Goal: Check status: Check status

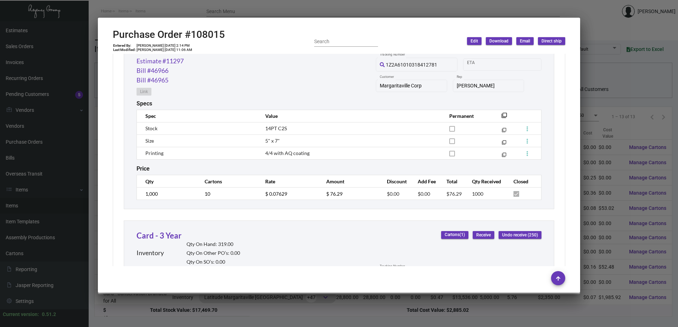
scroll to position [346, 0]
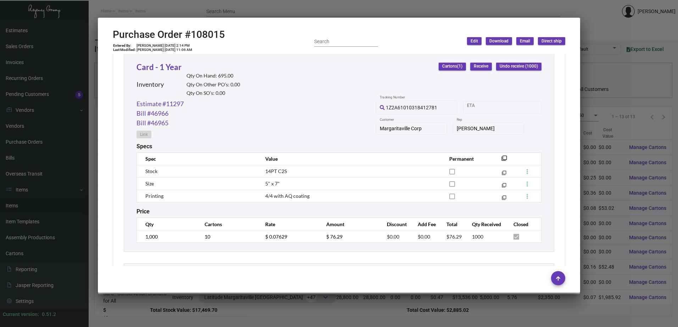
click at [84, 84] on div at bounding box center [339, 163] width 678 height 327
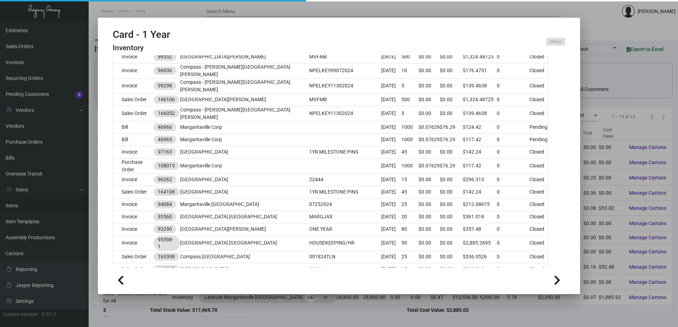
click at [135, 13] on div at bounding box center [339, 163] width 678 height 327
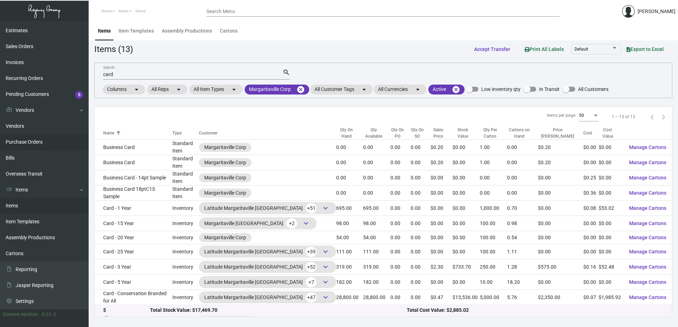
click at [25, 141] on link "Purchase Orders" at bounding box center [44, 142] width 89 height 16
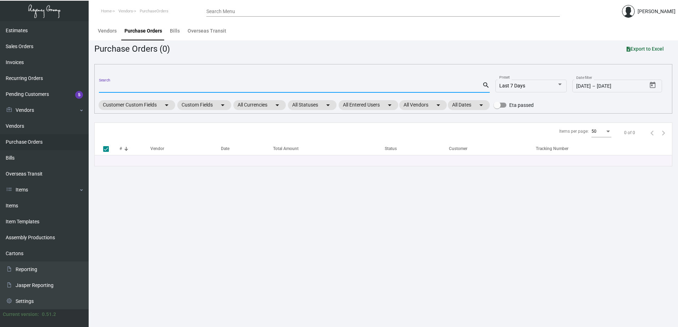
click at [153, 87] on input "Search" at bounding box center [290, 88] width 383 height 6
type input "108212"
checkbox input "false"
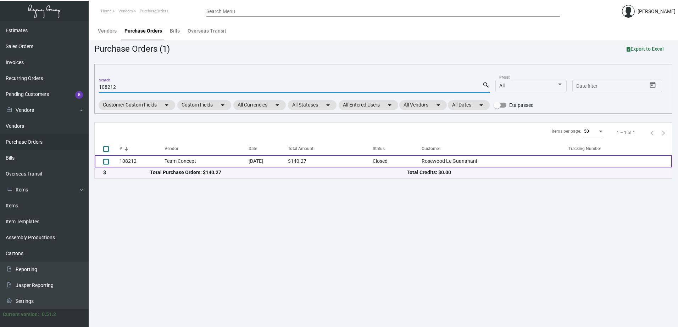
type input "108212"
click at [191, 164] on td "Team Concept" at bounding box center [206, 161] width 84 height 12
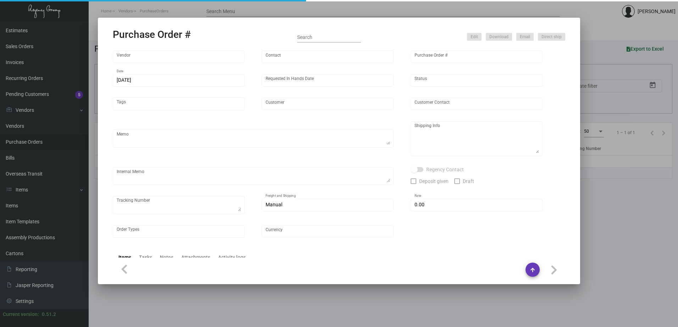
type input "Team Concept"
type input "[PERSON_NAME]"
type input "108212"
type input "[DATE]"
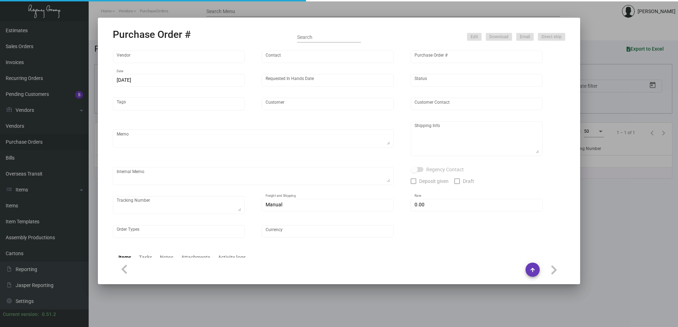
type input "Rosewood Le Guanahani"
type input "Purchasing Dept"
type textarea "PLEASE SEND PDF PROOFS TO OUR ART TEAM ; [EMAIL_ADDRESS][DOMAIN_NAME] WITH ME I…"
type textarea "Rosewood Le Guanahani - Purchasing Dept Grand cul de sac [GEOGRAPHIC_DATA][PERS…"
type textarea "Customer PO attached~ // @SH -- **Please ship using Clients DHL account #963550…"
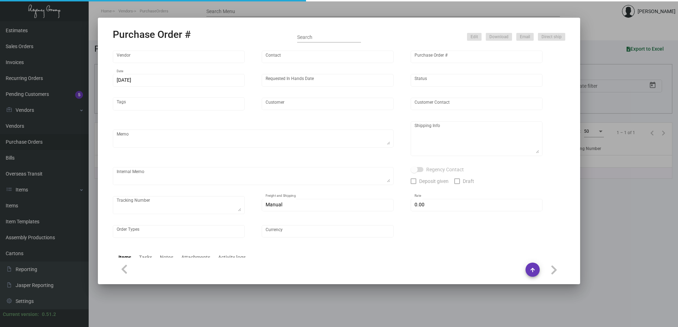
type input "$ 0.00"
type input "United States Dollar $"
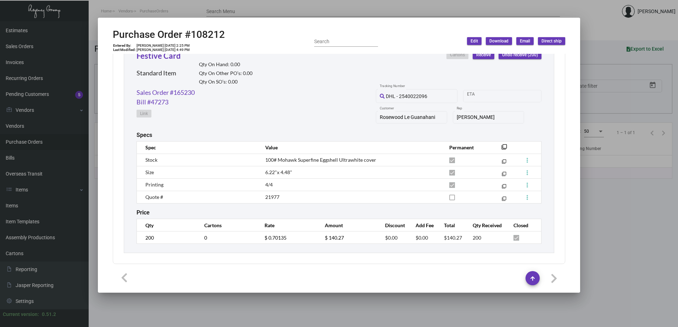
scroll to position [346, 0]
